Goal: Task Accomplishment & Management: Complete application form

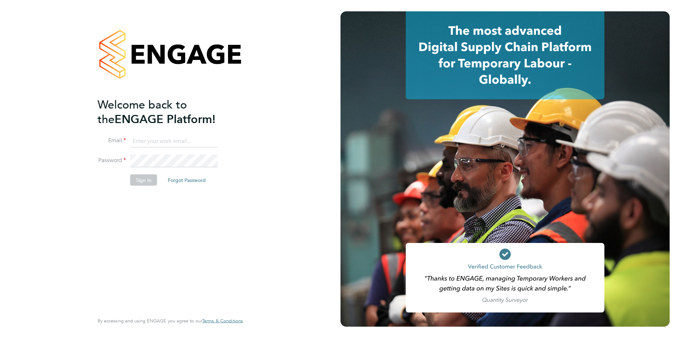
type input "[PERSON_NAME][EMAIL_ADDRESS][PERSON_NAME][DOMAIN_NAME]"
click at [149, 178] on button "Sign In" at bounding box center [143, 179] width 27 height 11
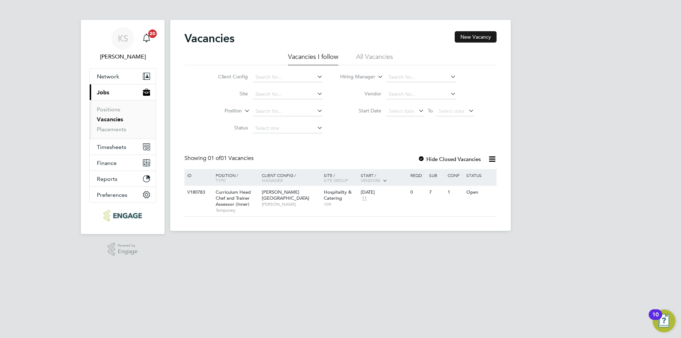
click at [467, 35] on button "New Vacancy" at bounding box center [475, 36] width 42 height 11
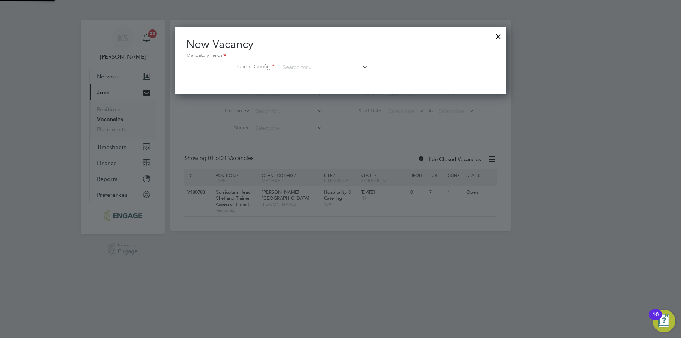
scroll to position [67, 332]
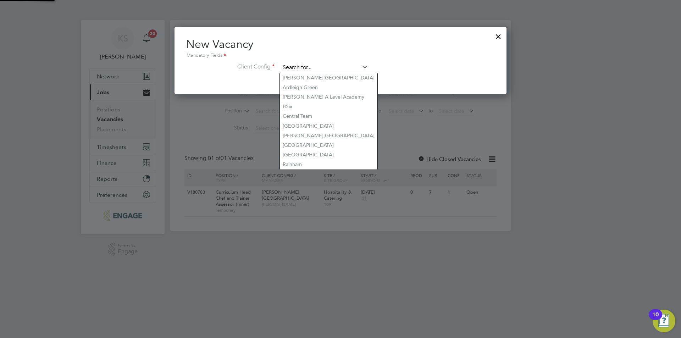
click at [313, 65] on input at bounding box center [324, 67] width 88 height 11
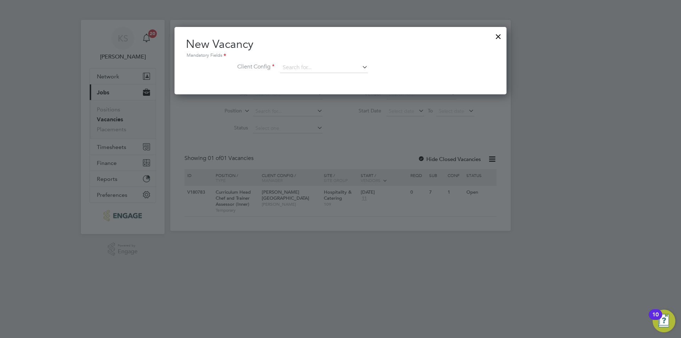
click at [398, 68] on li "Client Config" at bounding box center [340, 71] width 309 height 18
click at [497, 36] on div at bounding box center [498, 34] width 13 height 13
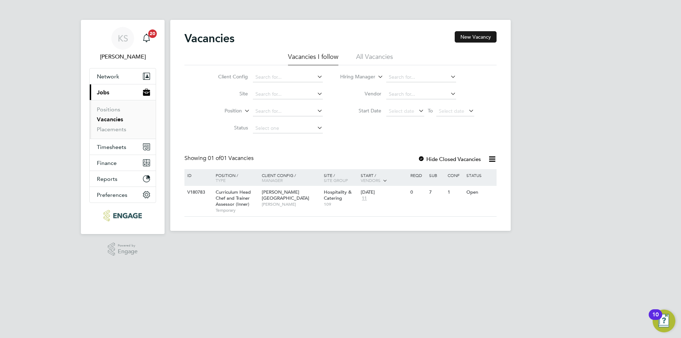
click at [481, 39] on button "New Vacancy" at bounding box center [475, 36] width 42 height 11
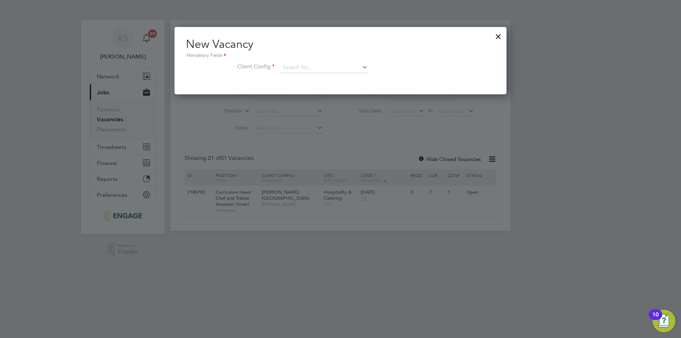
click at [361, 66] on icon at bounding box center [361, 67] width 0 height 10
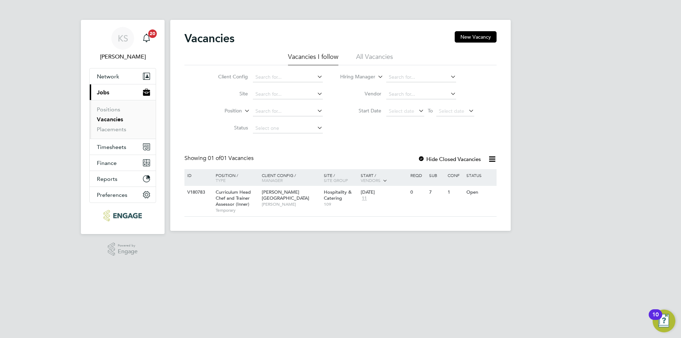
click at [316, 95] on icon at bounding box center [316, 94] width 0 height 10
click at [449, 77] on icon at bounding box center [449, 77] width 0 height 10
click at [465, 35] on button "New Vacancy" at bounding box center [475, 36] width 42 height 11
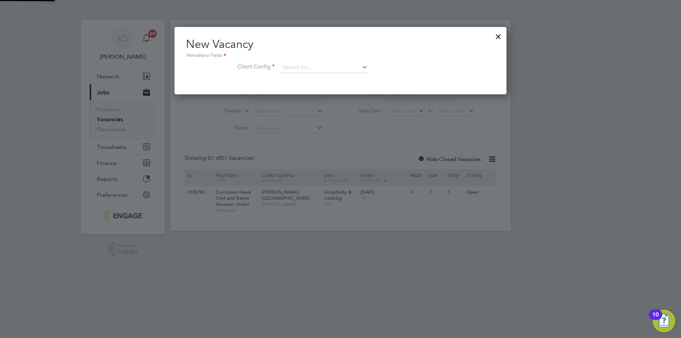
scroll to position [67, 332]
click at [345, 66] on input at bounding box center [324, 67] width 88 height 11
click at [313, 94] on li "Attlee A Level Academy" at bounding box center [328, 97] width 97 height 10
type input "Attlee A Level Academy"
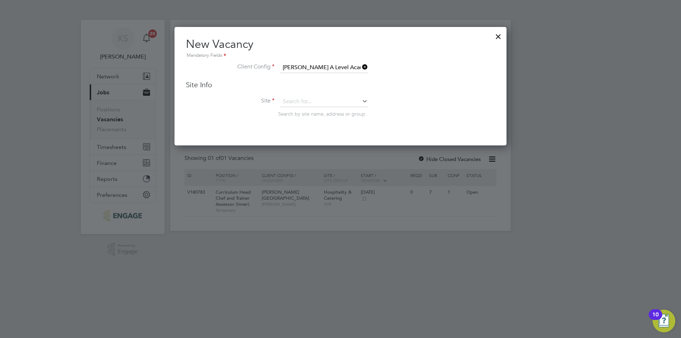
click at [361, 67] on icon at bounding box center [361, 67] width 0 height 10
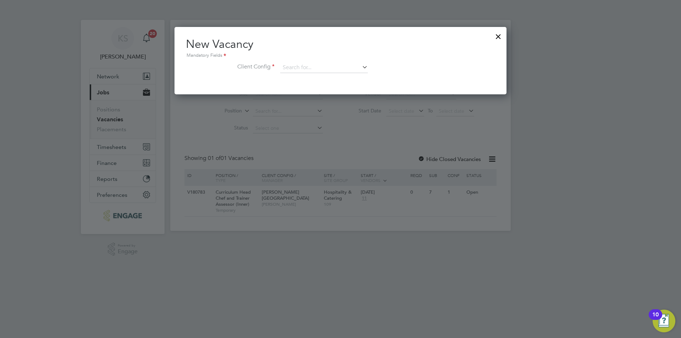
scroll to position [67, 332]
click at [361, 67] on icon at bounding box center [361, 67] width 0 height 10
type input "c"
click at [309, 104] on li "Re dbridge Campus" at bounding box center [324, 107] width 88 height 10
type input "Redbridge Campus"
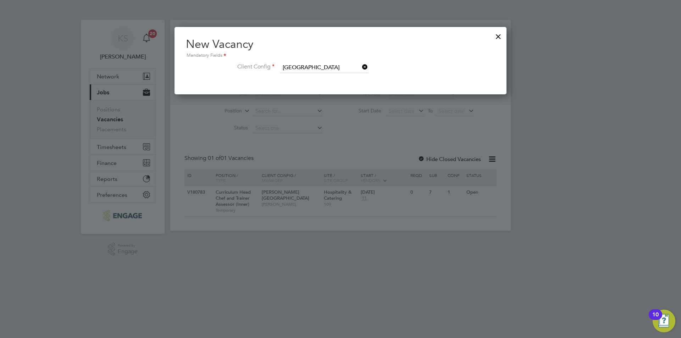
scroll to position [119, 332]
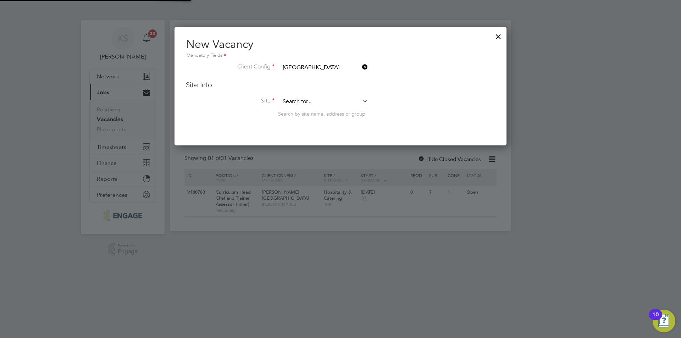
click at [309, 104] on input at bounding box center [324, 101] width 88 height 11
click at [310, 107] on li "Hospitality & Cate ring" at bounding box center [324, 112] width 88 height 10
type input "Hospitality & Catering"
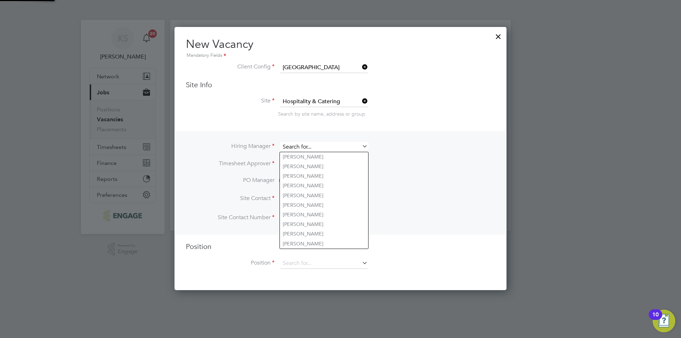
click at [304, 143] on input at bounding box center [324, 147] width 88 height 10
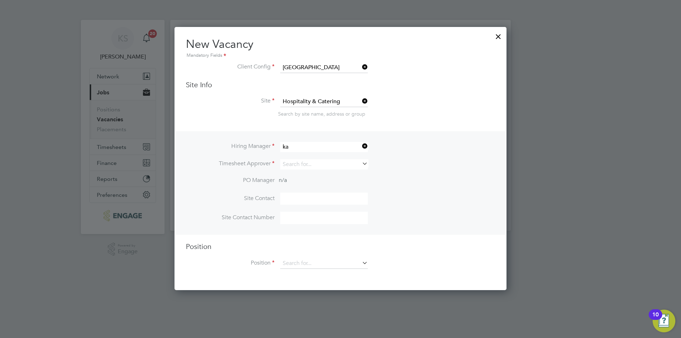
click at [292, 194] on li "Ka tie Stafford" at bounding box center [324, 196] width 88 height 10
type input "Katie Stafford"
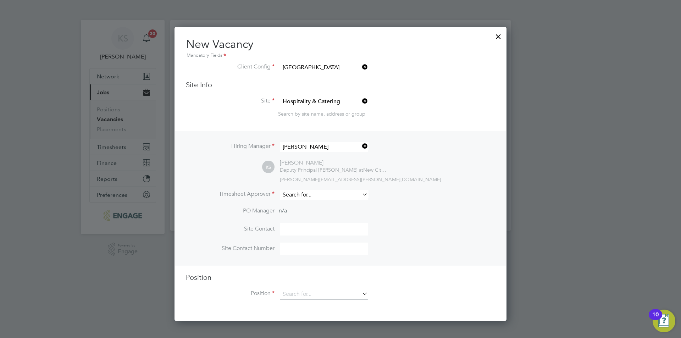
click at [296, 195] on input at bounding box center [324, 195] width 88 height 10
click at [296, 212] on li "Kat ie Stafford" at bounding box center [324, 215] width 88 height 10
type input "Katie Stafford"
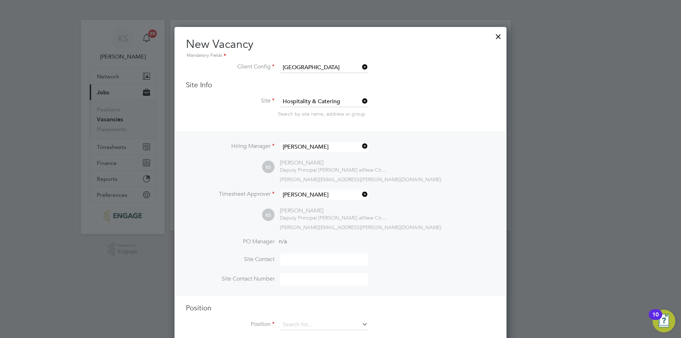
scroll to position [325, 332]
click at [302, 260] on input at bounding box center [324, 259] width 88 height 12
type input "Daniel Campos"
click at [300, 276] on input at bounding box center [324, 279] width 88 height 12
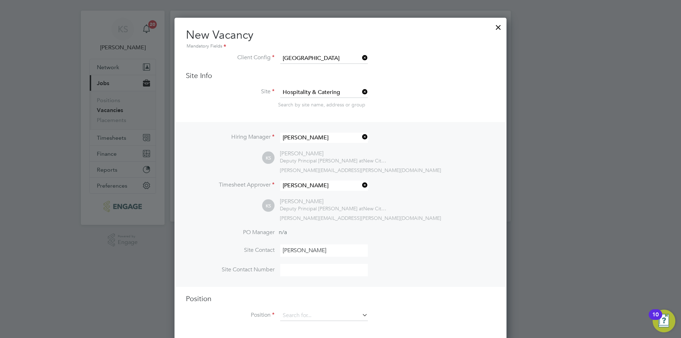
scroll to position [14, 0]
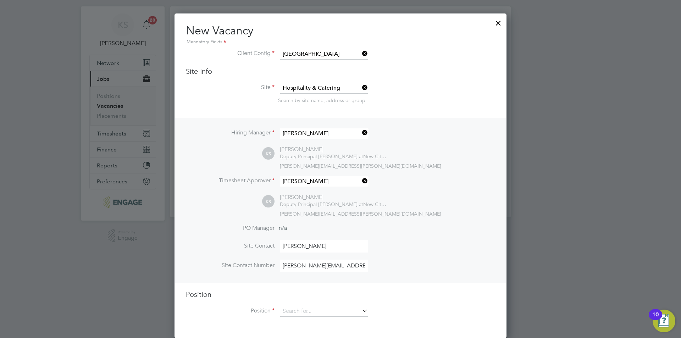
type input "daniel.campos@ncclondon.ac.uk"
click at [306, 305] on div "Position Position" at bounding box center [340, 307] width 309 height 34
click at [303, 309] on input at bounding box center [324, 310] width 88 height 11
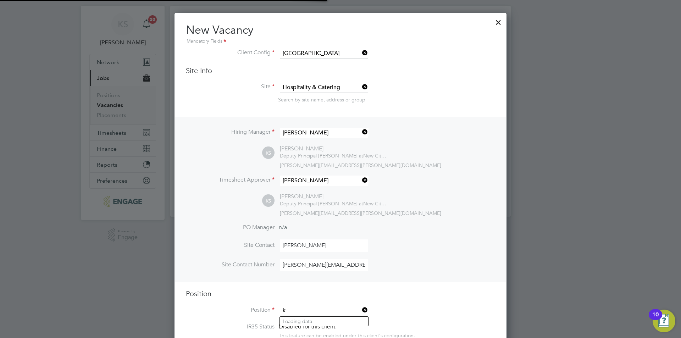
scroll to position [1089, 332]
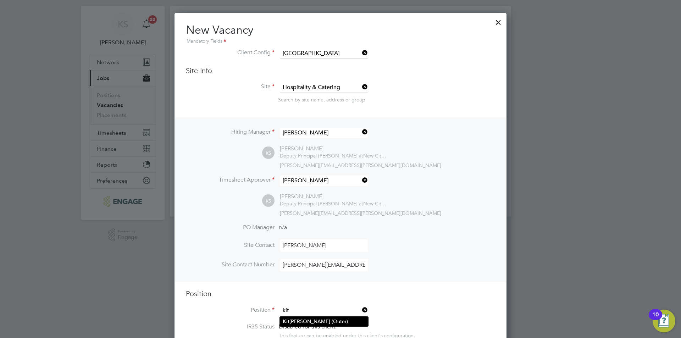
click at [307, 320] on li "Kit chen Porter (Outer)" at bounding box center [324, 322] width 88 height 10
type input "Kitchen Porter (Outer)"
type textarea "**PURPOSE OF JOB:** · To keep the kitchen and back of house areas in a clean, h…"
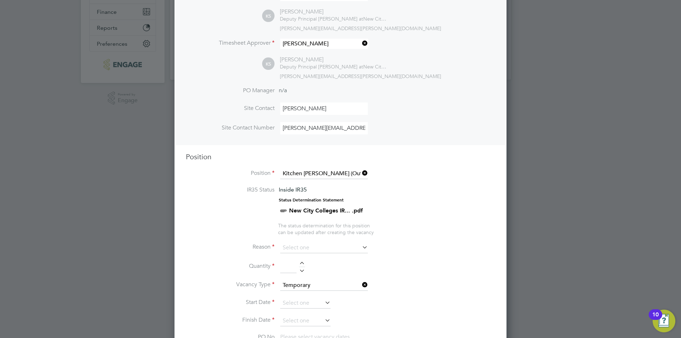
scroll to position [156, 0]
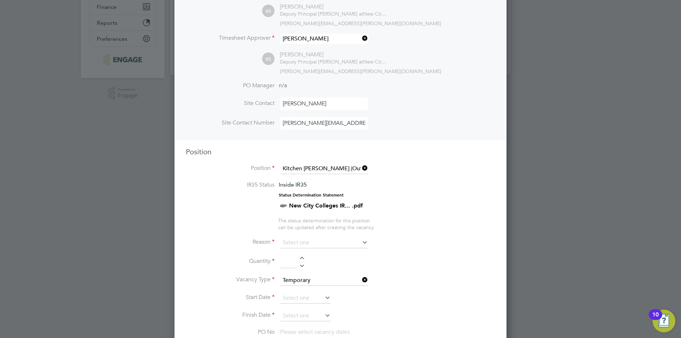
click at [361, 243] on icon at bounding box center [361, 242] width 0 height 10
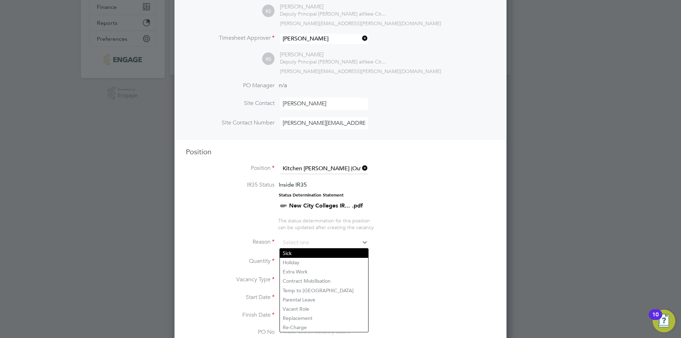
click at [350, 251] on li "Sick" at bounding box center [324, 253] width 88 height 9
type input "Sick"
click at [326, 252] on li "Sick" at bounding box center [324, 253] width 88 height 9
click at [329, 251] on li "Sick" at bounding box center [324, 253] width 88 height 9
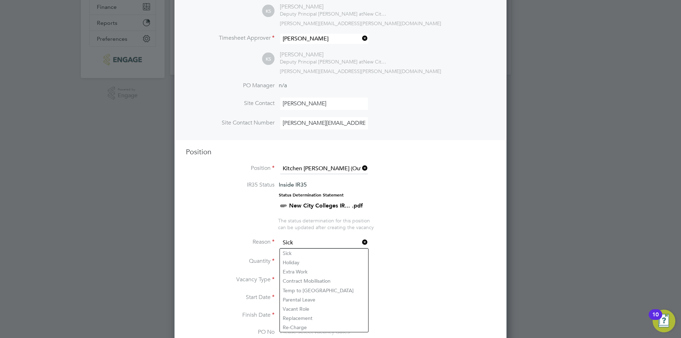
click at [402, 239] on li "Reason Sick" at bounding box center [340, 247] width 309 height 18
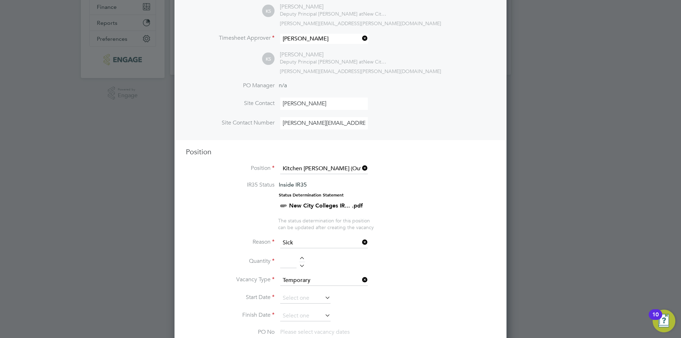
click at [292, 264] on input at bounding box center [288, 261] width 16 height 13
type input "1"
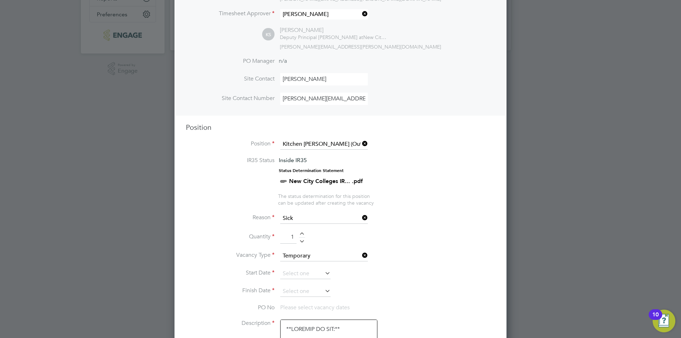
scroll to position [227, 0]
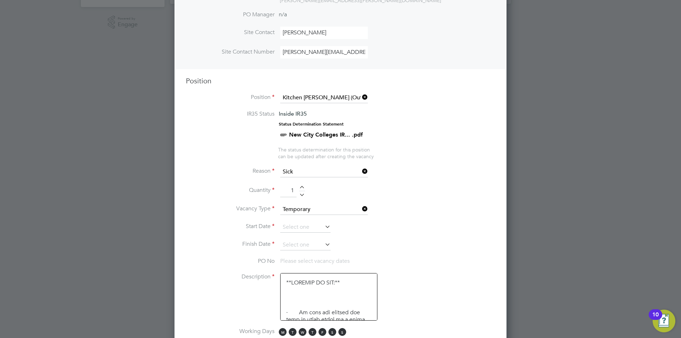
click at [323, 227] on icon at bounding box center [323, 227] width 0 height 10
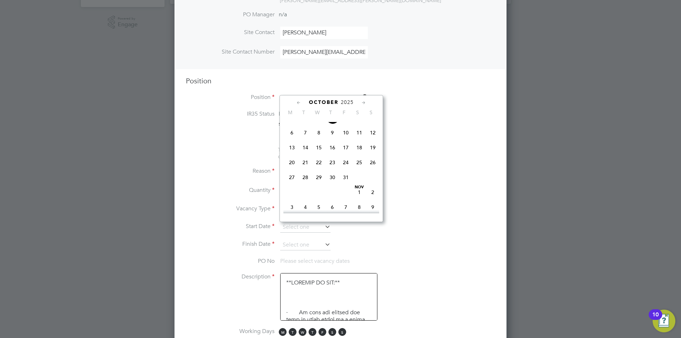
scroll to position [235, 0]
click at [292, 153] on span "13" at bounding box center [291, 147] width 13 height 13
type input "13 Oct 2025"
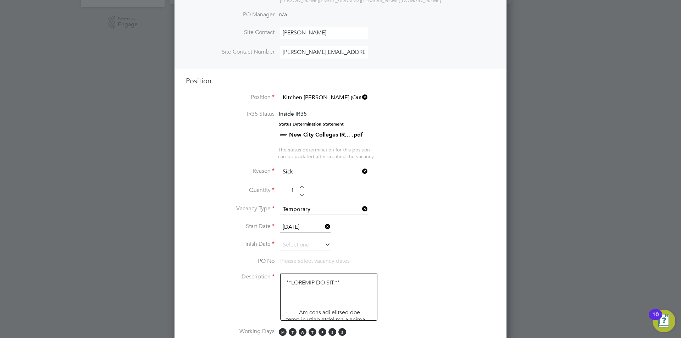
click at [323, 244] on icon at bounding box center [323, 244] width 0 height 10
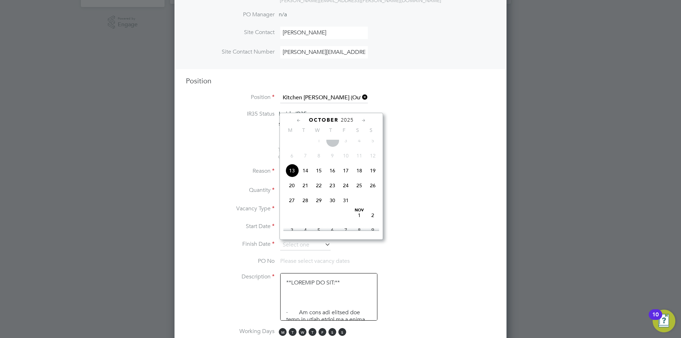
click at [364, 121] on icon at bounding box center [363, 121] width 7 height 8
click at [347, 174] on span "19" at bounding box center [345, 167] width 13 height 13
type input "19 Dec 2025"
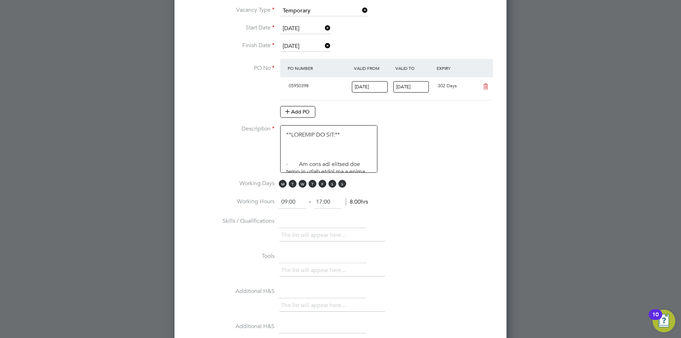
scroll to position [440, 0]
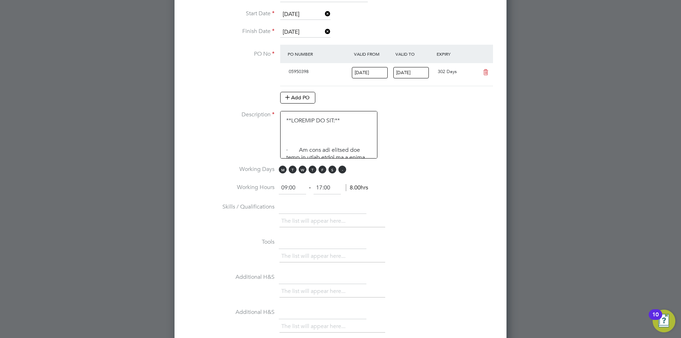
click at [343, 170] on span "S" at bounding box center [342, 170] width 8 height 8
click at [334, 170] on span "S" at bounding box center [332, 170] width 8 height 8
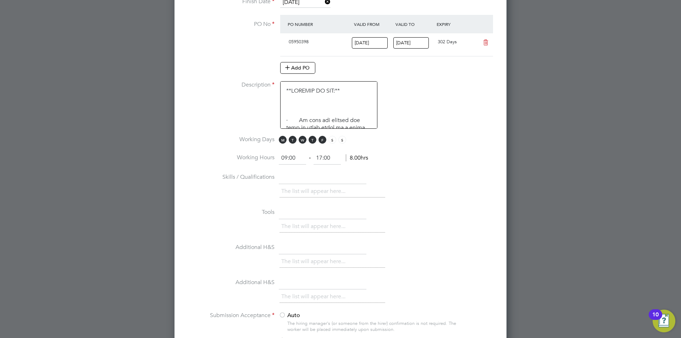
scroll to position [510, 0]
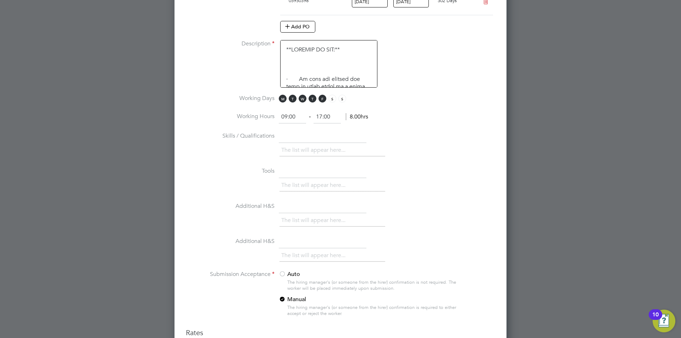
click at [297, 140] on input "text" at bounding box center [323, 136] width 88 height 13
type input "P"
click at [297, 147] on li "The list will appear here..." at bounding box center [314, 150] width 67 height 10
click at [322, 139] on input "L2 Food Safety" at bounding box center [323, 136] width 88 height 13
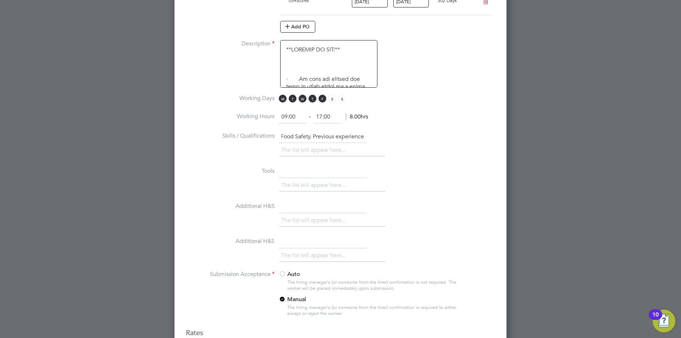
click at [334, 135] on input "L2 Food Safety. Previous experience" at bounding box center [323, 136] width 88 height 13
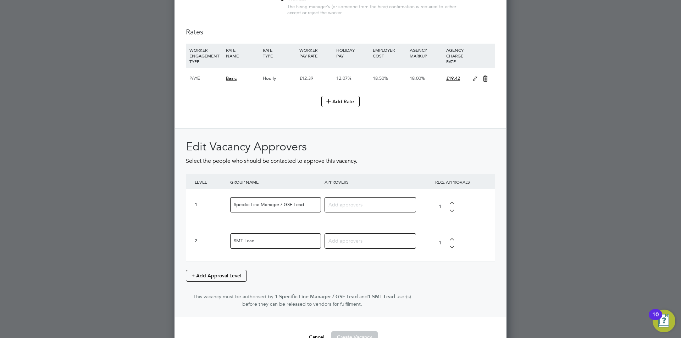
scroll to position [830, 0]
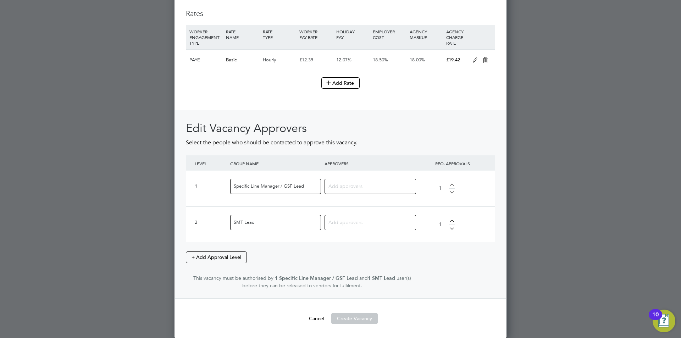
type input "L2 Food Safety. Previous experience"
click at [339, 188] on input at bounding box center [367, 185] width 78 height 9
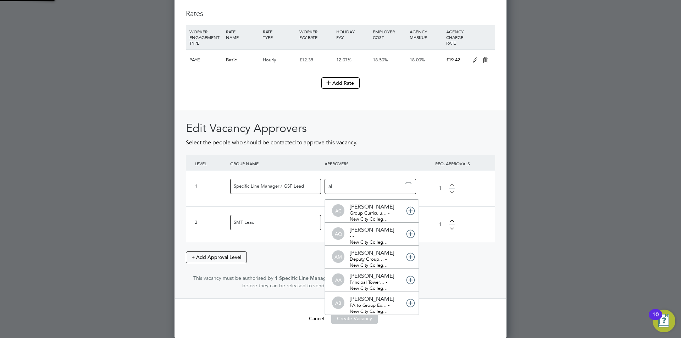
type input "ali"
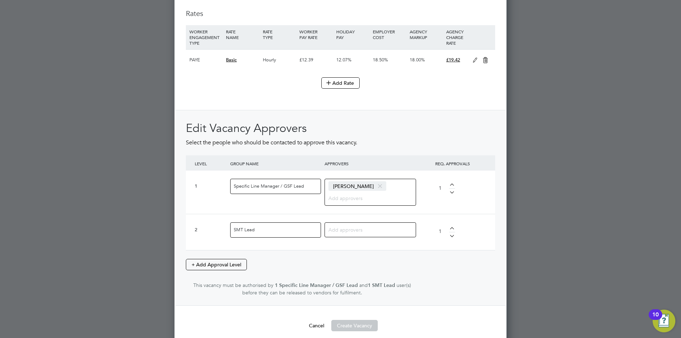
scroll to position [1148, 332]
click at [375, 186] on span at bounding box center [380, 185] width 10 height 13
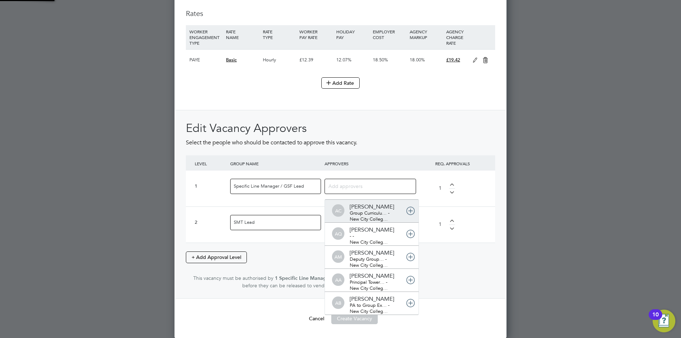
scroll to position [4, 4]
type input "kat"
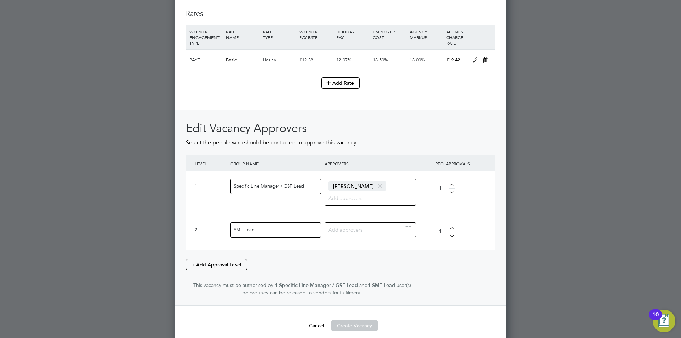
click at [356, 227] on input at bounding box center [367, 229] width 78 height 9
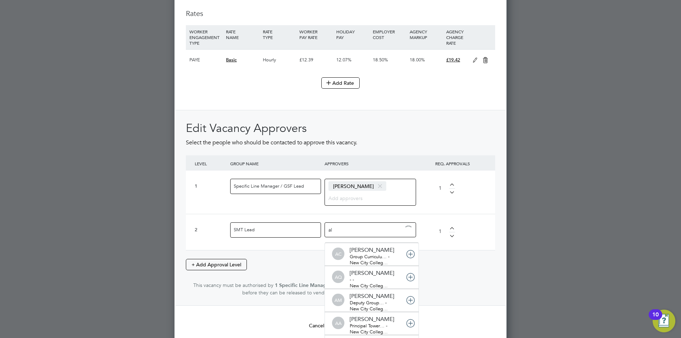
type input "ali"
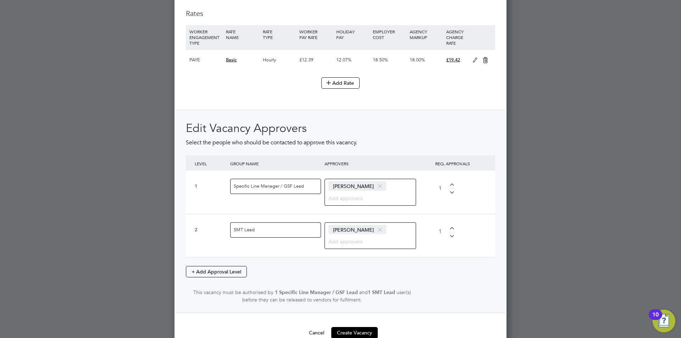
click at [432, 249] on div "2 SMT Lead Alison Arnaud 1" at bounding box center [340, 235] width 309 height 43
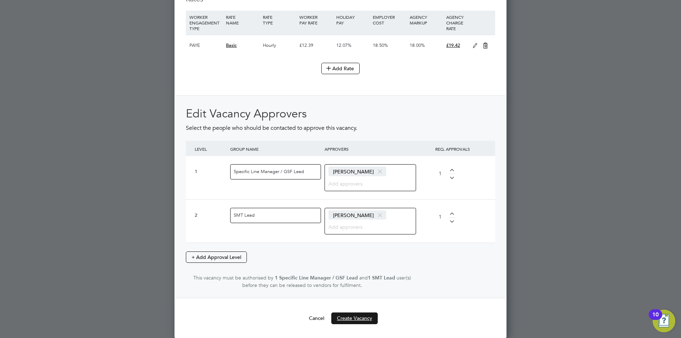
click at [356, 315] on button "Create Vacancy" at bounding box center [354, 317] width 46 height 11
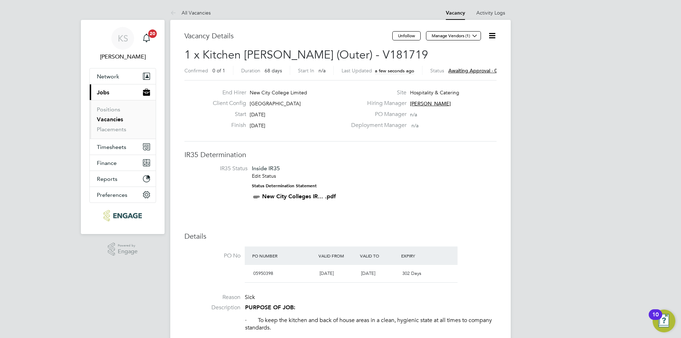
click at [490, 36] on icon at bounding box center [491, 35] width 9 height 9
click at [479, 72] on li "Approve" at bounding box center [474, 76] width 41 height 10
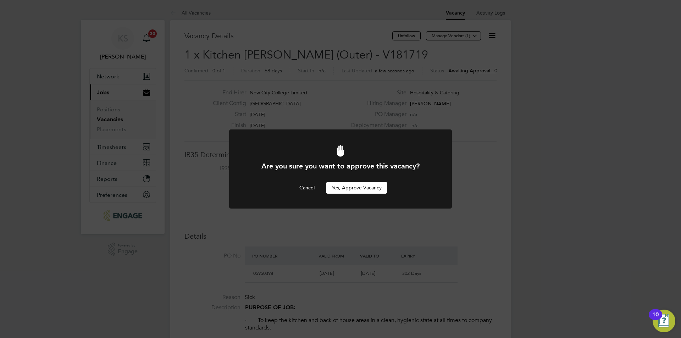
click at [370, 186] on button "Yes, Approve Vacancy" at bounding box center [356, 187] width 61 height 11
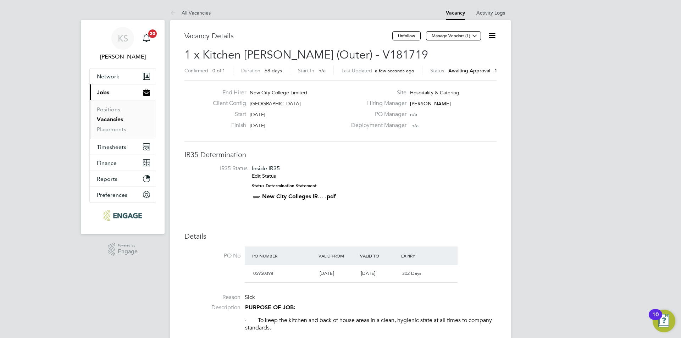
click at [461, 34] on button "Manage Vendors (1)" at bounding box center [453, 35] width 55 height 9
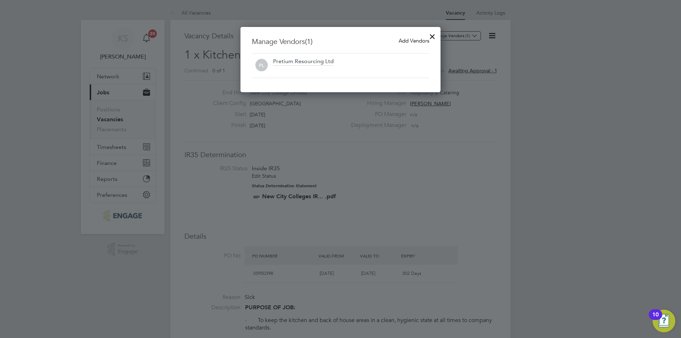
click at [407, 39] on span "Add Vendors" at bounding box center [413, 40] width 30 height 7
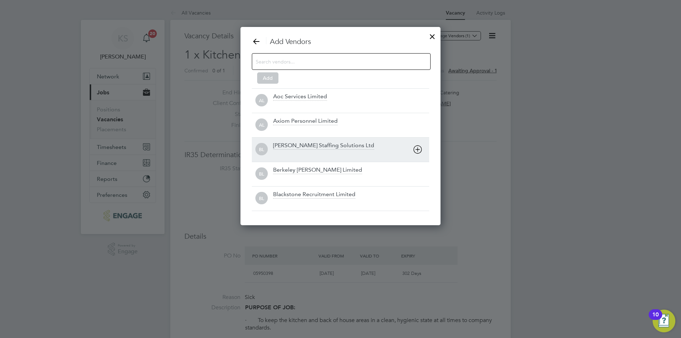
click at [340, 141] on div "BL Barker Ross Staffing Solutions Ltd" at bounding box center [340, 149] width 177 height 24
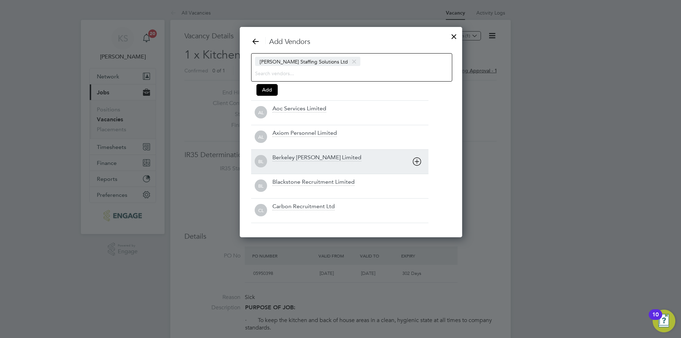
click at [337, 154] on div "Berkeley Scott Limited" at bounding box center [350, 162] width 156 height 16
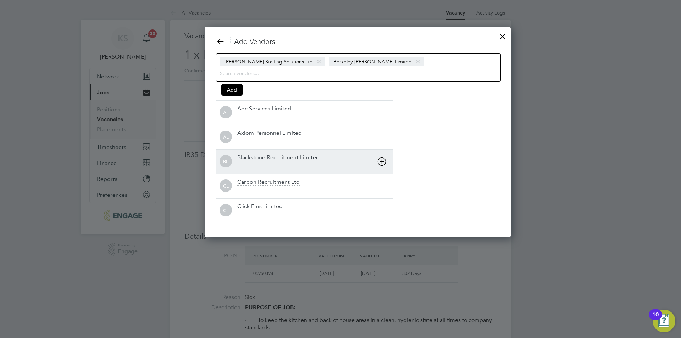
click at [337, 154] on div "Blackstone Recruitment Limited" at bounding box center [315, 162] width 156 height 16
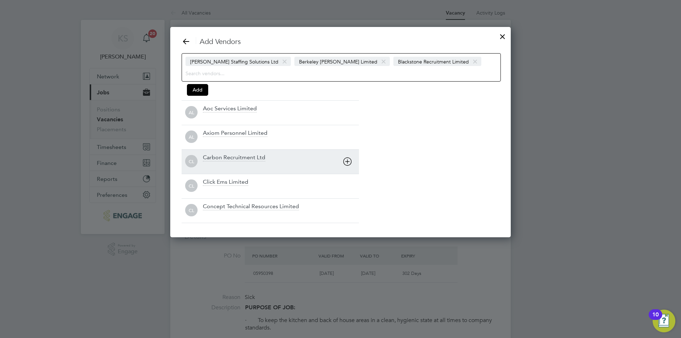
click at [313, 161] on div "Carbon Recruitment Ltd" at bounding box center [281, 162] width 156 height 16
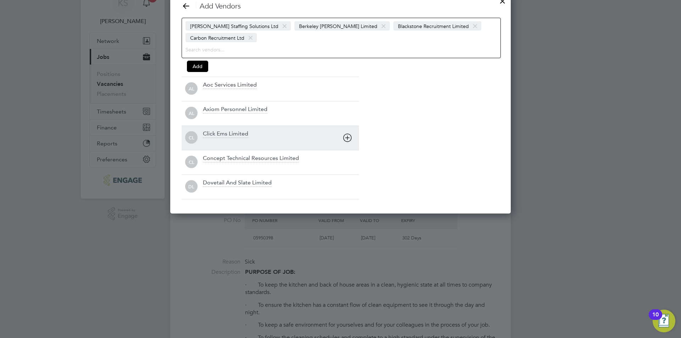
click at [299, 140] on div at bounding box center [281, 142] width 156 height 7
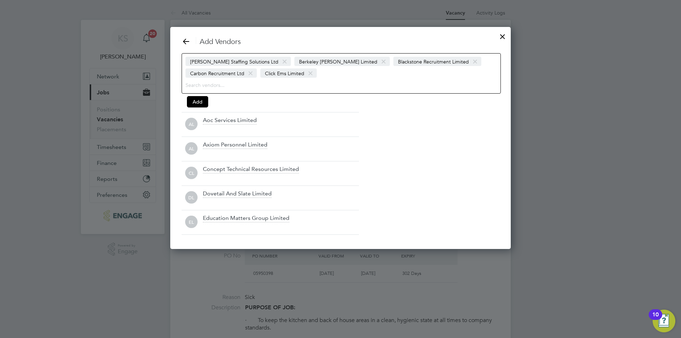
click at [225, 86] on input at bounding box center [328, 84] width 286 height 9
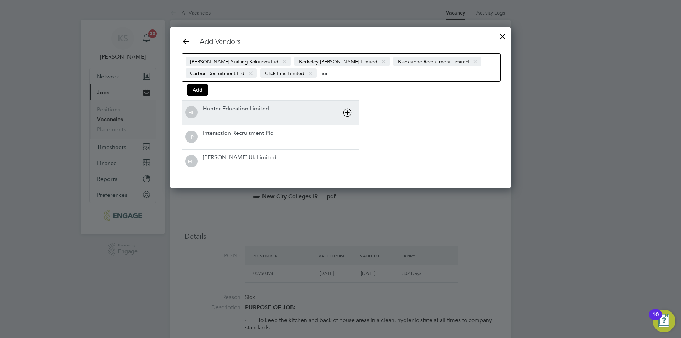
type input "hun"
click at [232, 107] on div "Hunter Education Limited" at bounding box center [236, 109] width 66 height 8
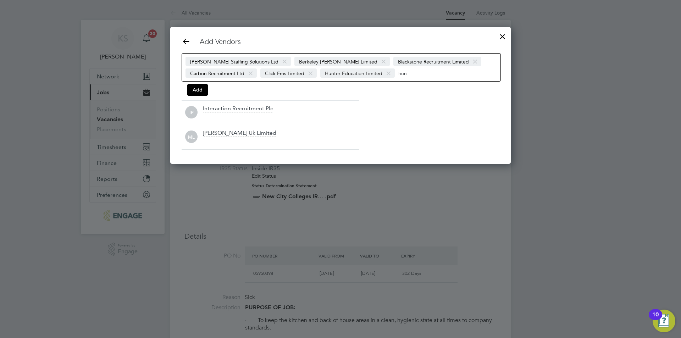
drag, startPoint x: 404, startPoint y: 73, endPoint x: 397, endPoint y: 73, distance: 7.8
click at [398, 73] on input "hun" at bounding box center [420, 72] width 44 height 9
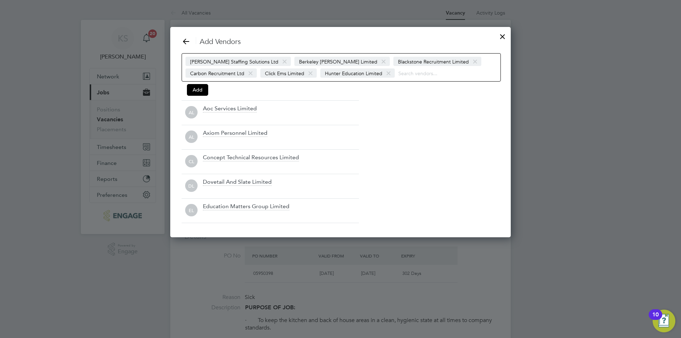
click at [186, 40] on icon at bounding box center [186, 41] width 9 height 9
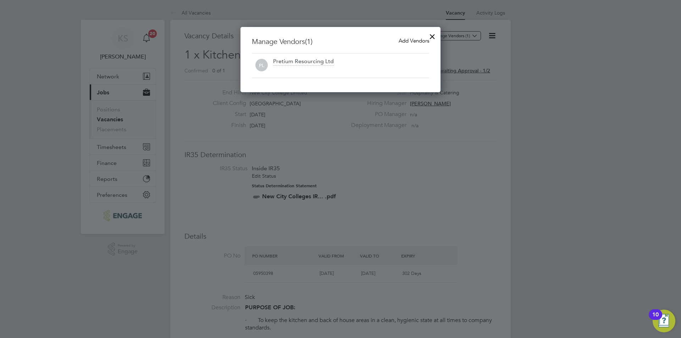
click at [431, 33] on div at bounding box center [432, 34] width 13 height 13
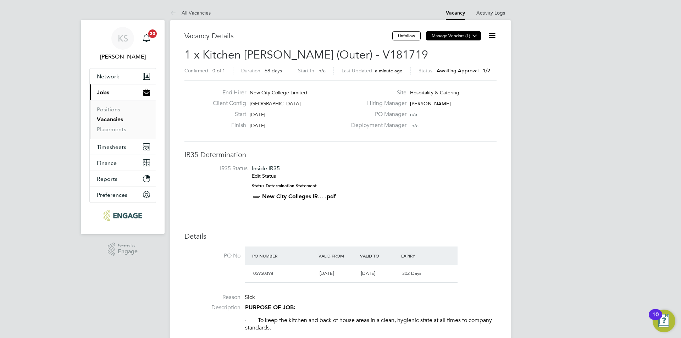
click at [442, 33] on button "Manage Vendors (1)" at bounding box center [453, 35] width 55 height 9
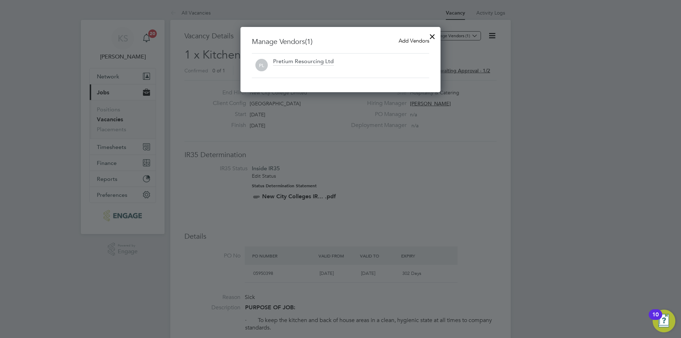
click at [412, 41] on span "Add Vendors" at bounding box center [413, 40] width 30 height 7
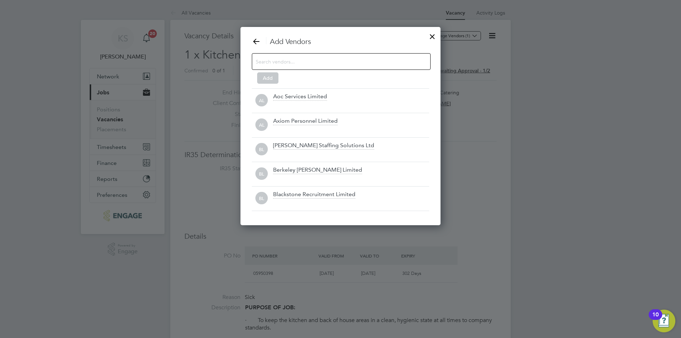
scroll to position [199, 200]
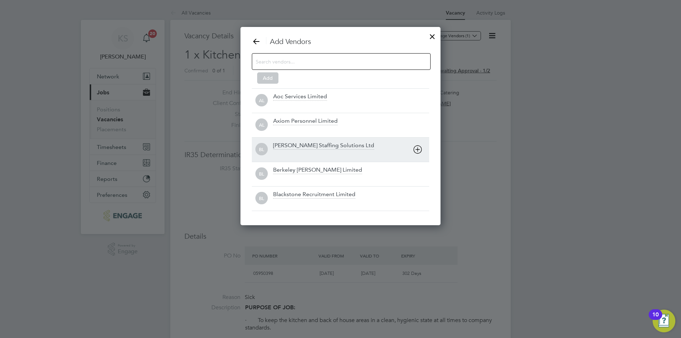
click at [416, 149] on icon at bounding box center [417, 149] width 9 height 9
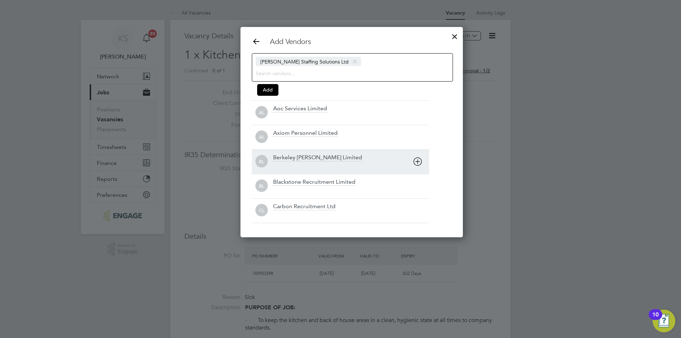
scroll to position [210, 201]
click at [415, 161] on icon at bounding box center [416, 161] width 9 height 9
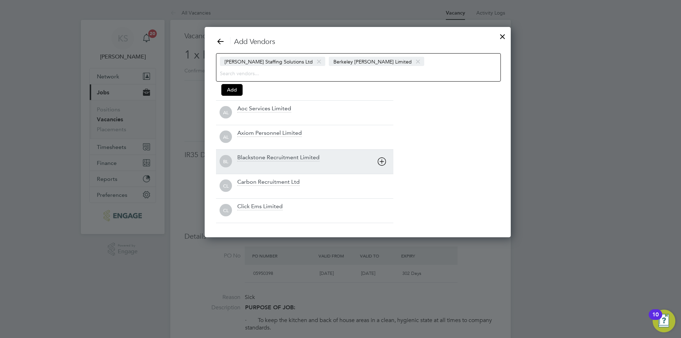
click at [385, 160] on icon at bounding box center [381, 161] width 9 height 9
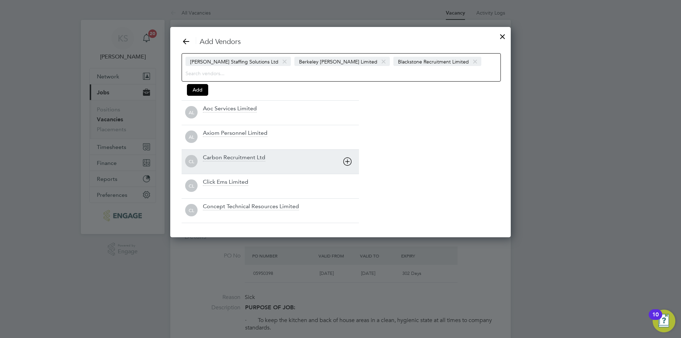
click at [350, 160] on icon at bounding box center [347, 161] width 9 height 9
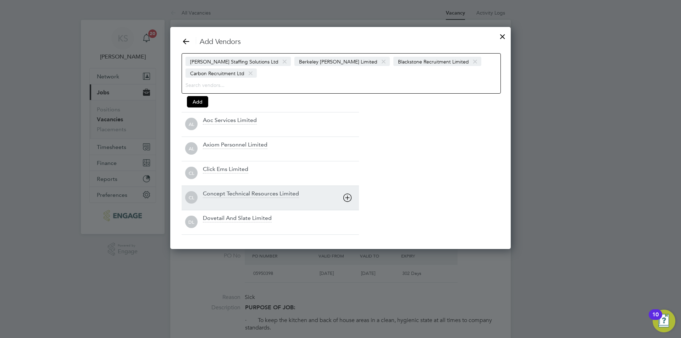
click at [347, 196] on icon at bounding box center [347, 197] width 9 height 9
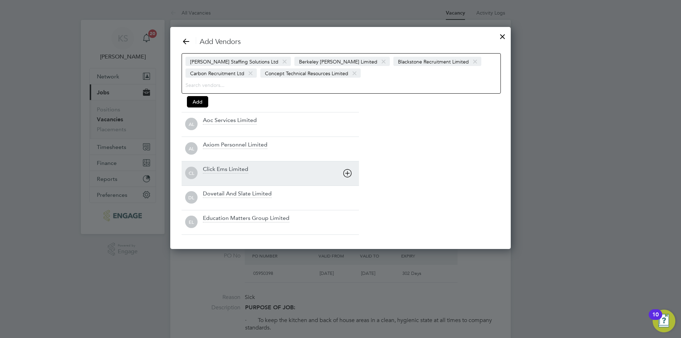
click at [346, 172] on icon at bounding box center [347, 173] width 9 height 9
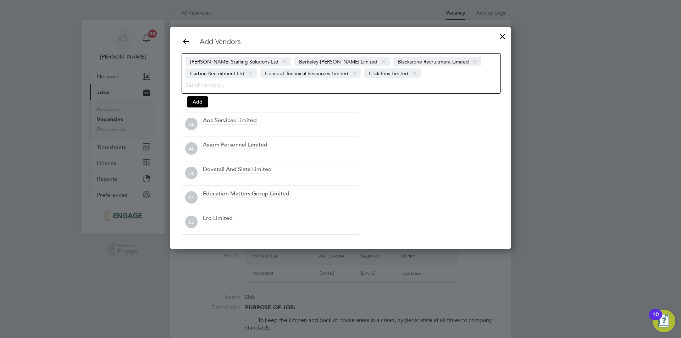
click at [252, 86] on input at bounding box center [328, 84] width 286 height 9
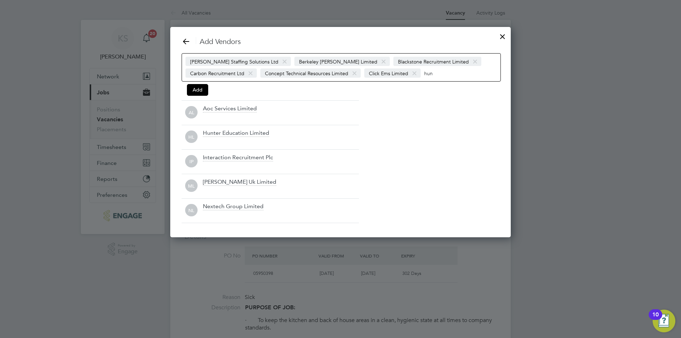
scroll to position [161, 341]
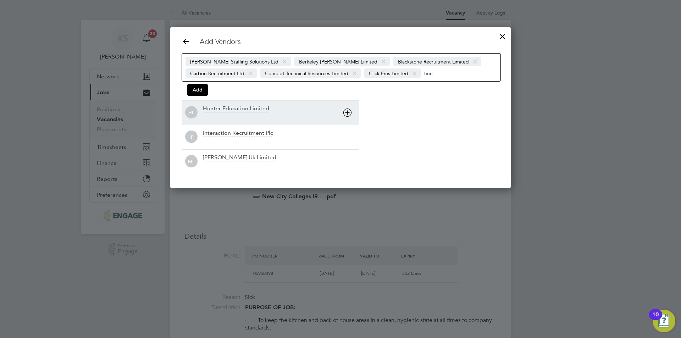
type input "hun"
click at [256, 111] on div "Hunter Education Limited" at bounding box center [236, 109] width 66 height 8
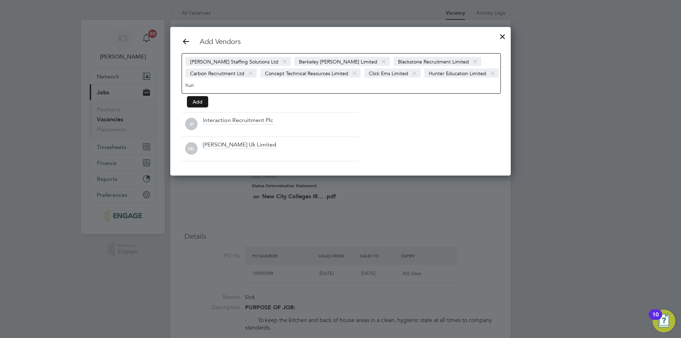
click at [204, 102] on button "Add" at bounding box center [197, 101] width 21 height 11
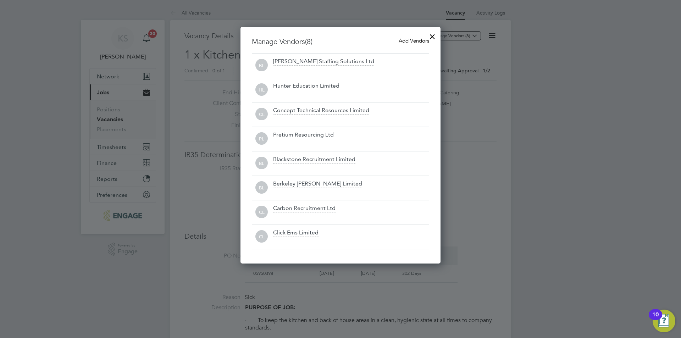
click at [418, 41] on span "Add Vendors" at bounding box center [413, 40] width 30 height 7
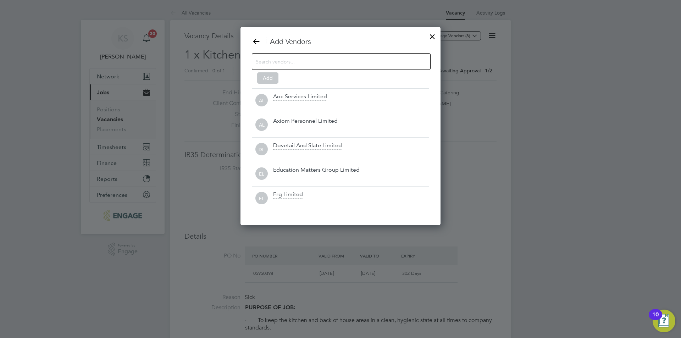
click at [431, 37] on div at bounding box center [432, 34] width 13 height 13
